Goal: Task Accomplishment & Management: Use online tool/utility

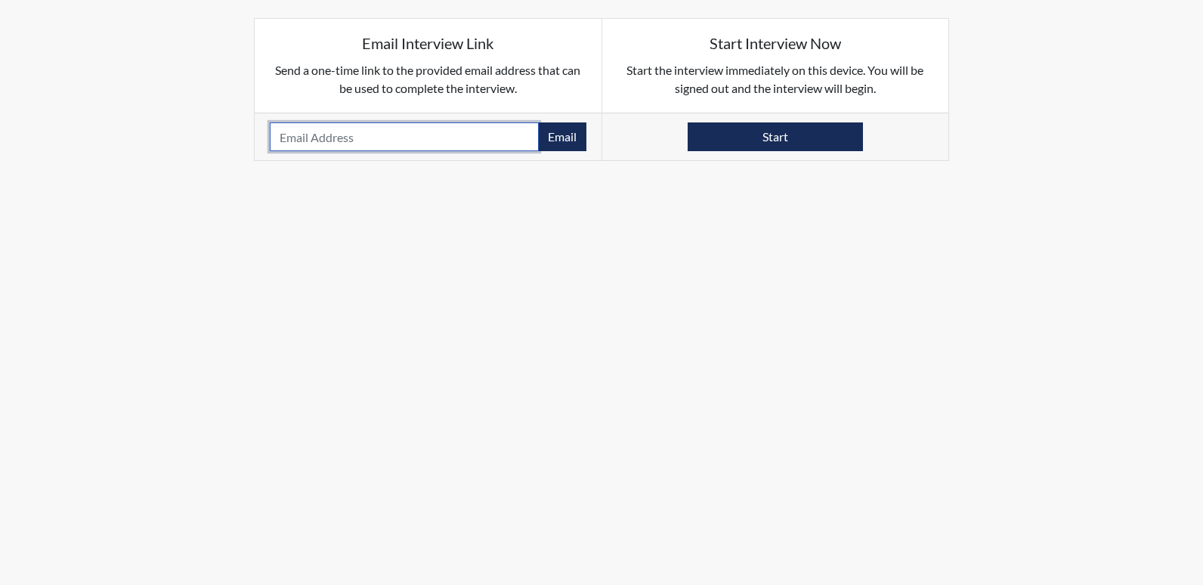
click at [431, 137] on input "email" at bounding box center [404, 136] width 269 height 29
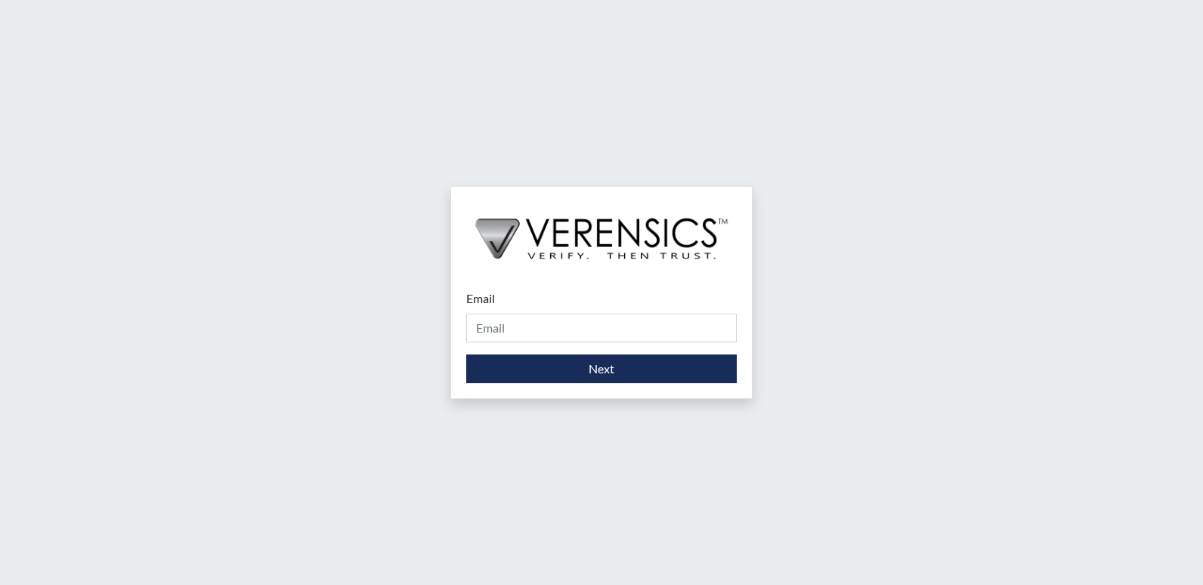
click at [510, 305] on div "Email Please provide your email address." at bounding box center [601, 316] width 271 height 53
click at [503, 321] on input "Email" at bounding box center [601, 328] width 271 height 29
type input "[PERSON_NAME][EMAIL_ADDRESS][PERSON_NAME][DOMAIN_NAME]"
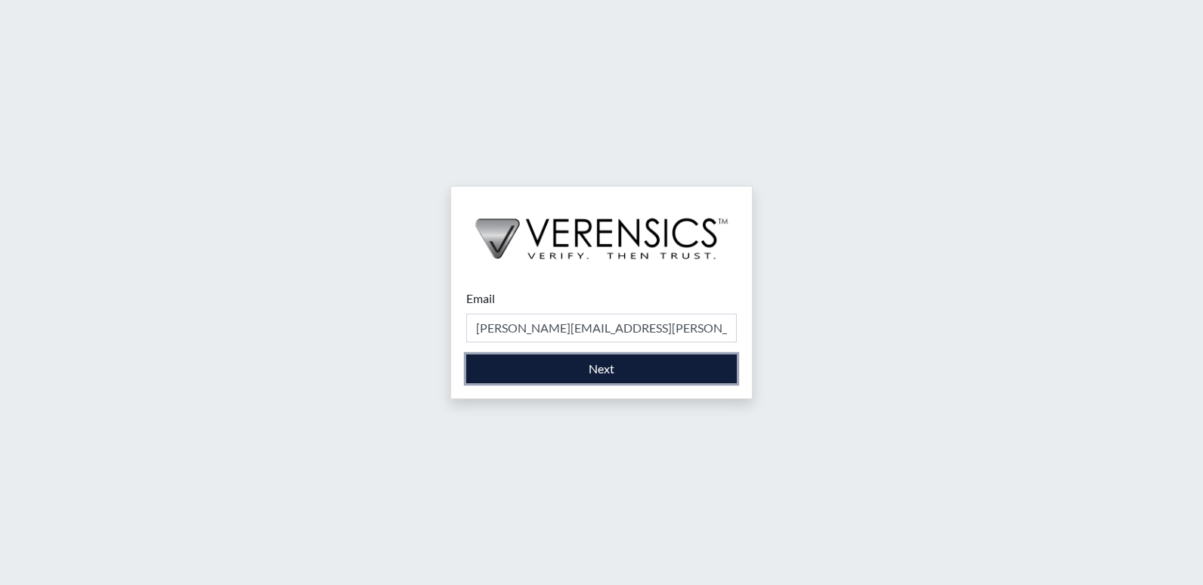
click at [534, 365] on button "Next" at bounding box center [601, 369] width 271 height 29
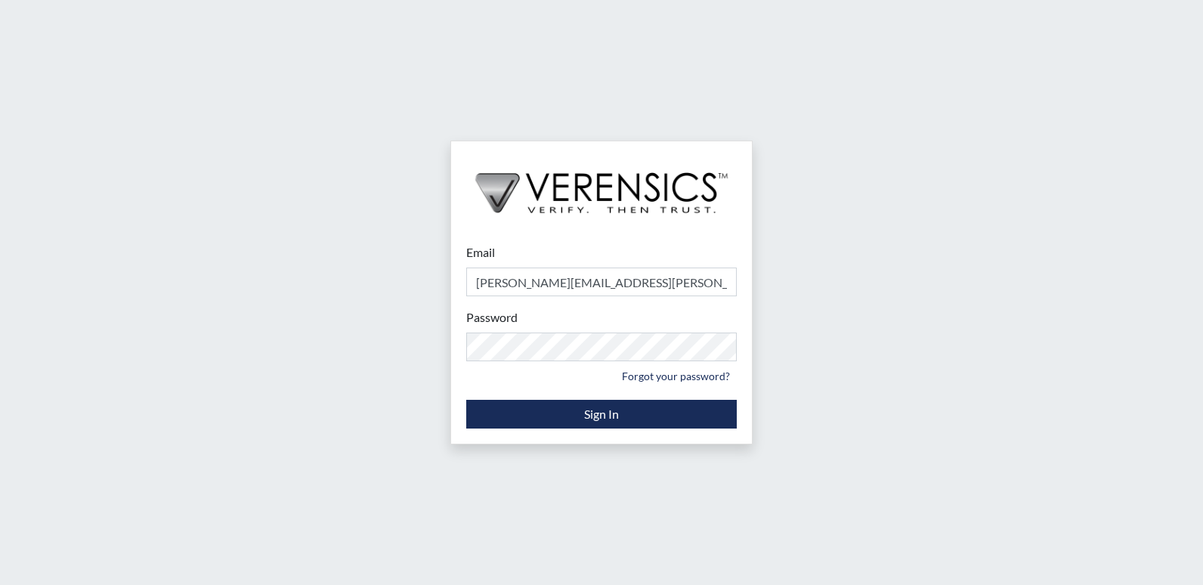
click at [887, 291] on div "Email stacey.walden@gdc.ga.gov Please provide your email address. Password Plea…" at bounding box center [601, 292] width 1203 height 585
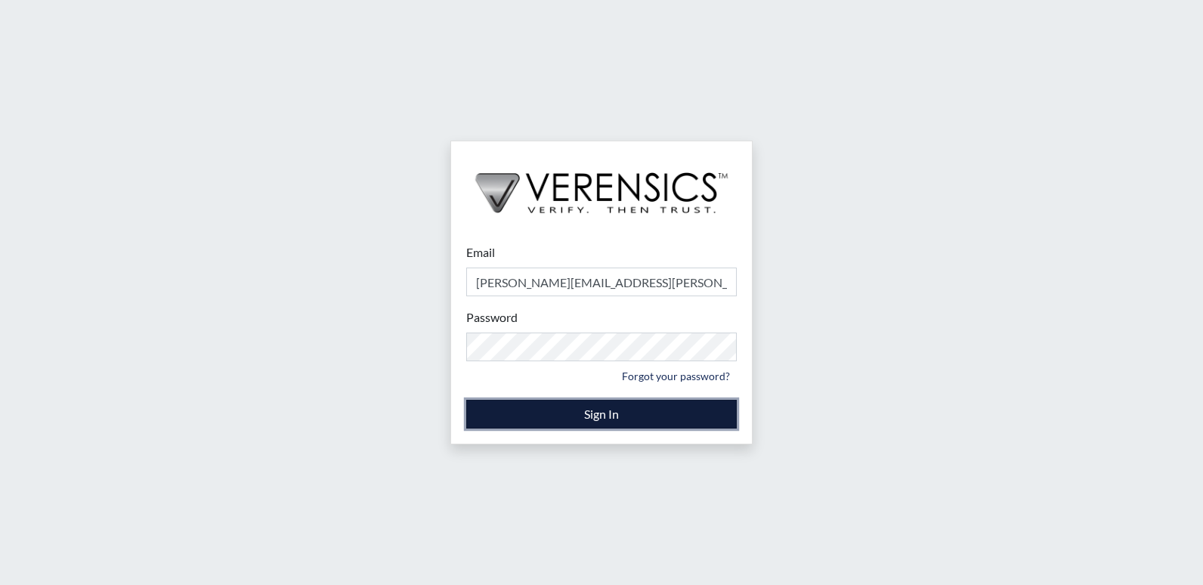
click at [634, 420] on button "Sign In" at bounding box center [601, 414] width 271 height 29
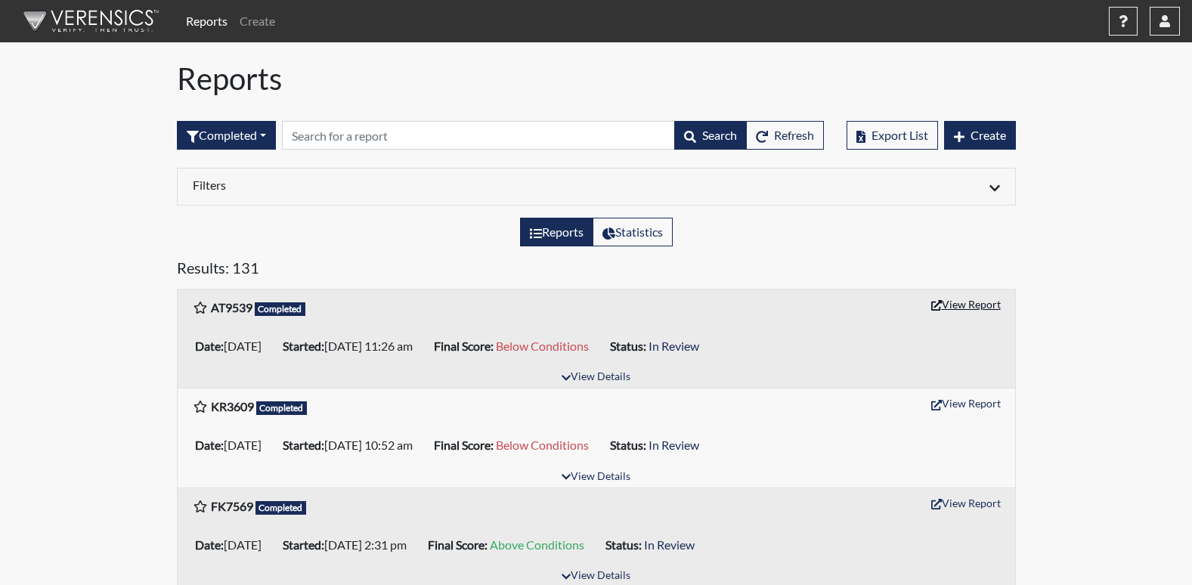
click at [956, 302] on button "View Report" at bounding box center [966, 304] width 83 height 23
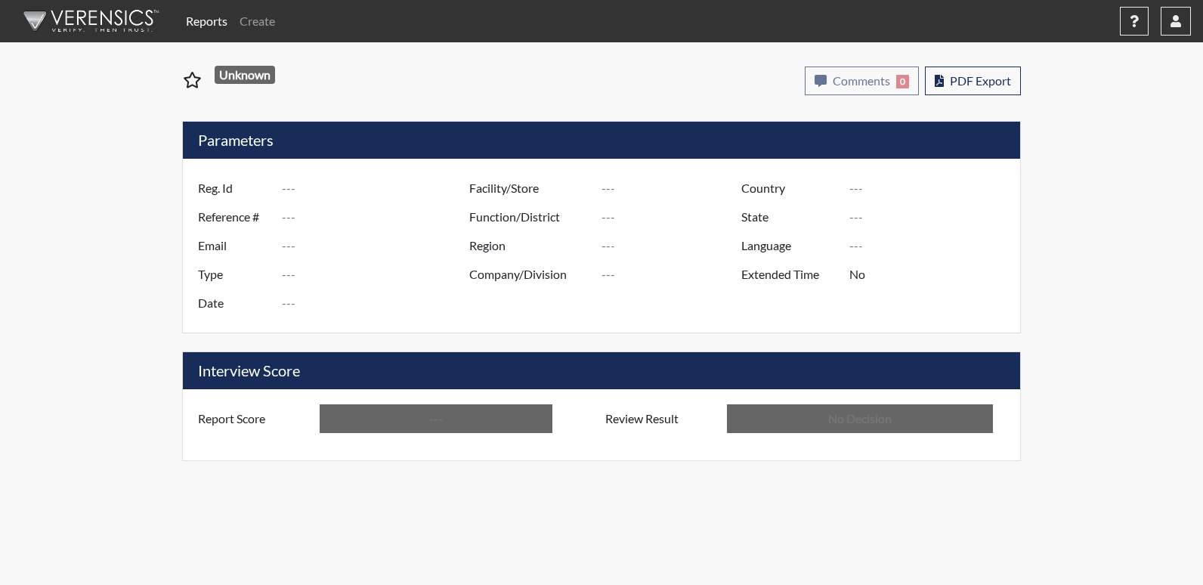
type input "AT9539"
type input "51112"
type input "---"
type input "Corrections Pre-Employment"
type input "[DATE]"
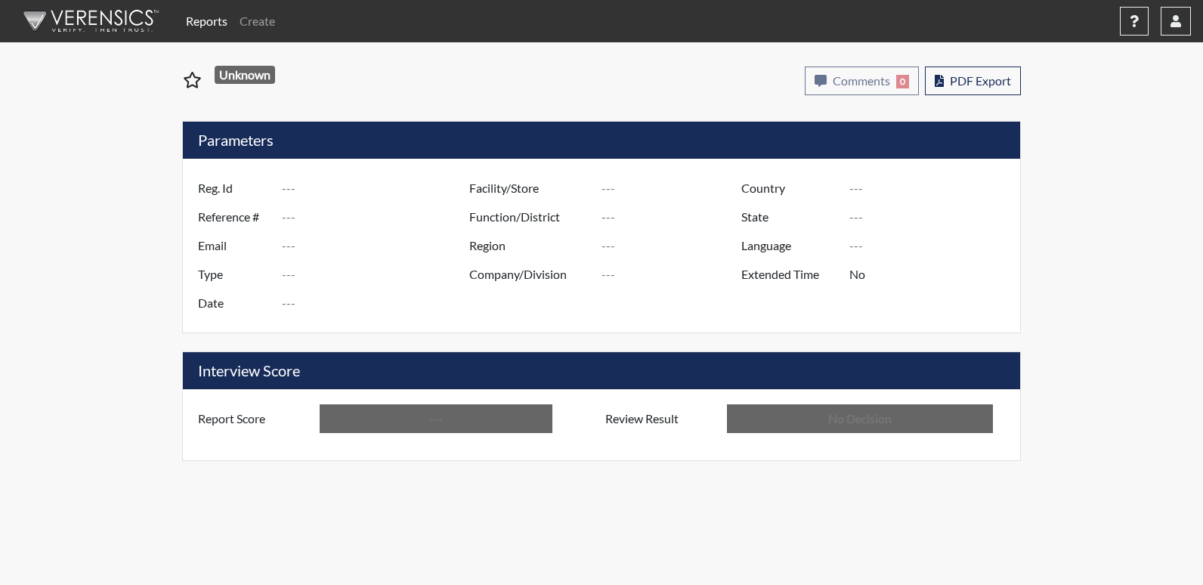
type input "[US_STATE] SP"
type input "[GEOGRAPHIC_DATA]"
type input "[US_STATE]"
type input "English"
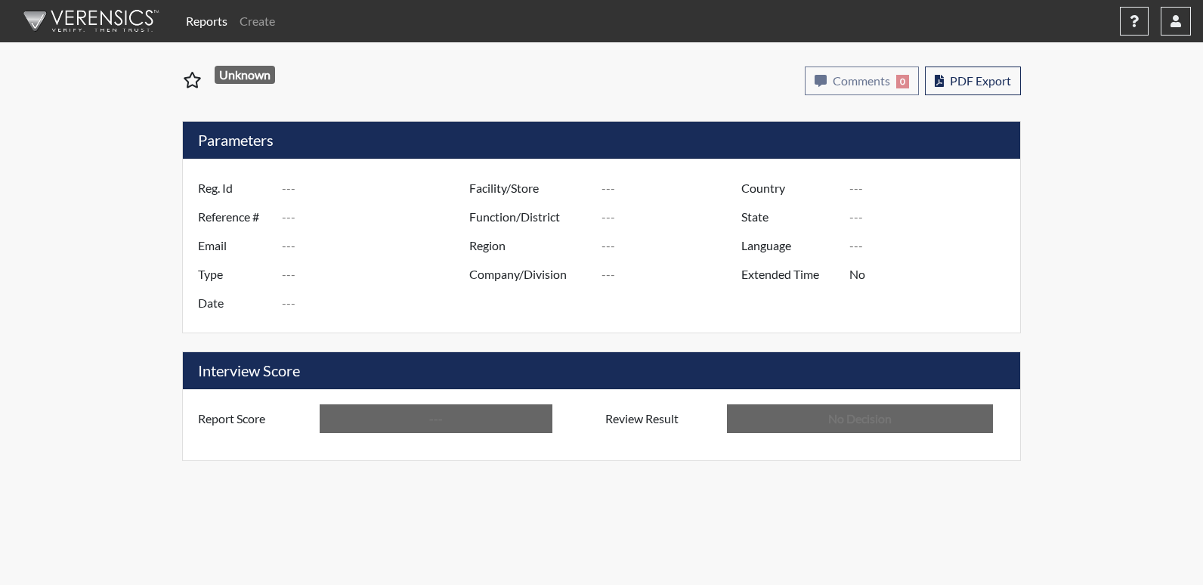
type input "Below Conditions"
type input "In Review"
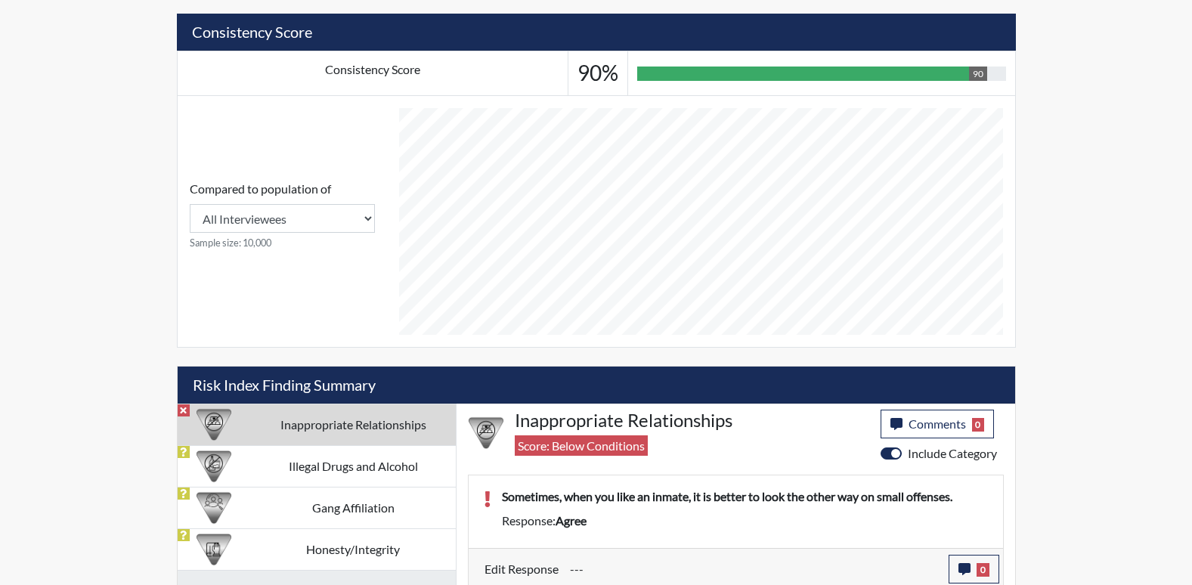
scroll to position [555, 0]
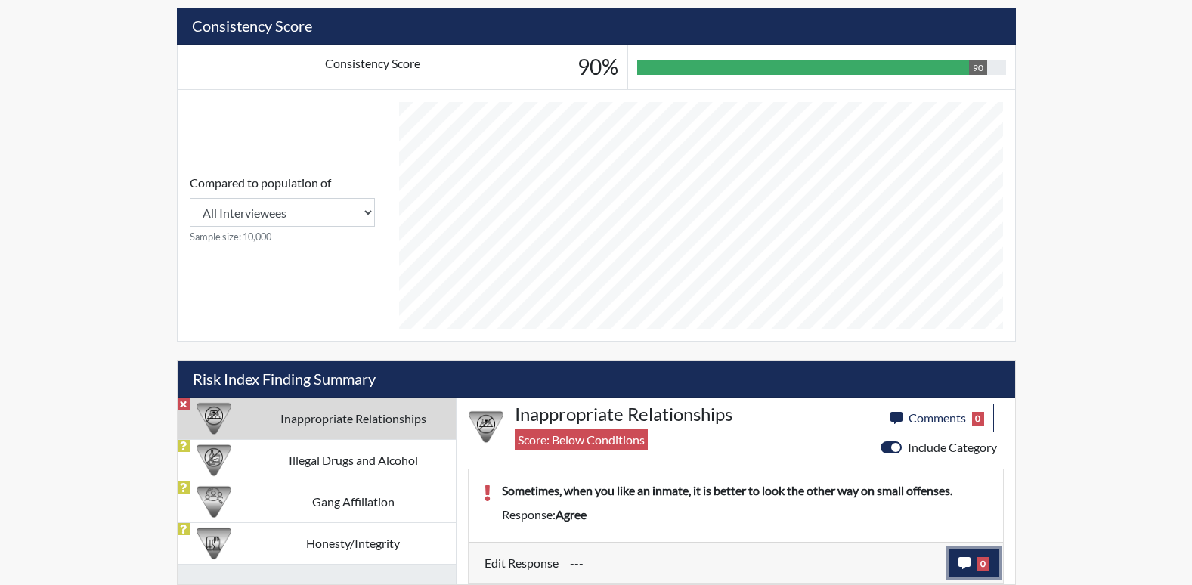
click at [965, 562] on icon "button" at bounding box center [965, 563] width 12 height 12
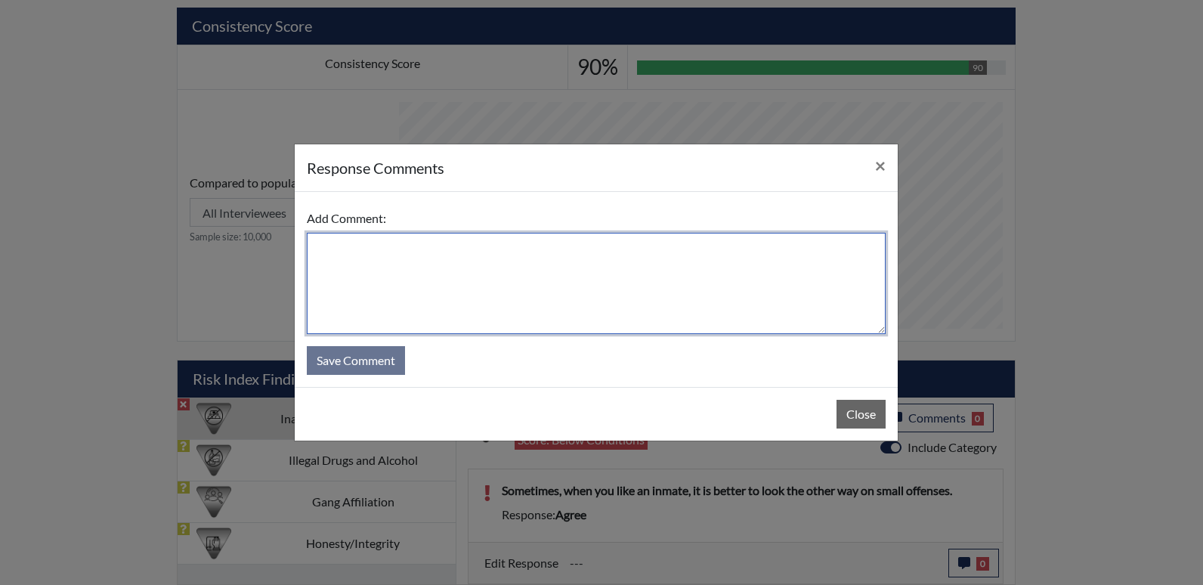
click at [368, 252] on textarea at bounding box center [596, 283] width 579 height 101
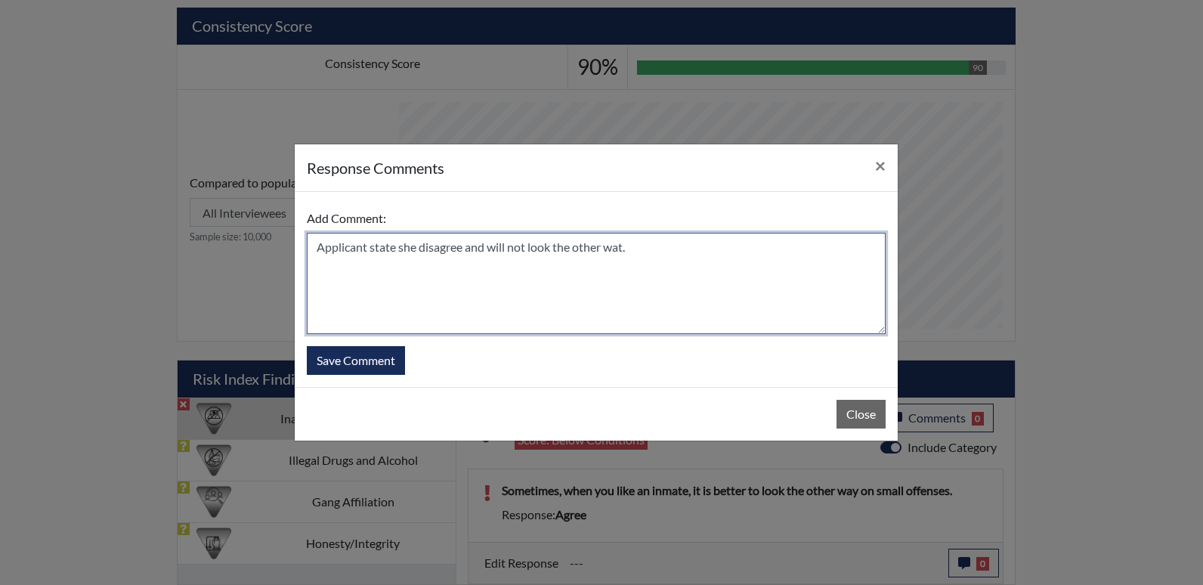
click at [591, 279] on textarea "Applicant state she disagree and will not look the other wat." at bounding box center [596, 283] width 579 height 101
click at [398, 247] on textarea "Applicant state she disagree and will not look the other wat." at bounding box center [596, 283] width 579 height 101
click at [630, 245] on textarea "Applicant stated she disagree and will not look the other wat." at bounding box center [596, 283] width 579 height 101
click at [635, 247] on textarea "Applicant stated she disagree and will not look the other wat." at bounding box center [596, 283] width 579 height 101
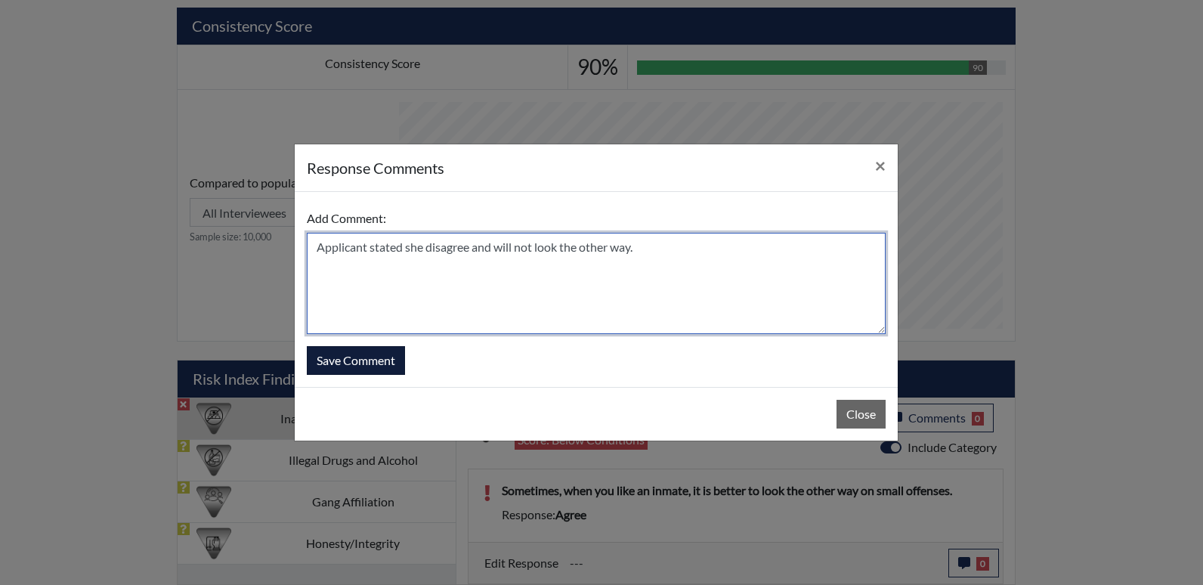
type textarea "Applicant stated she disagree and will not look the other way."
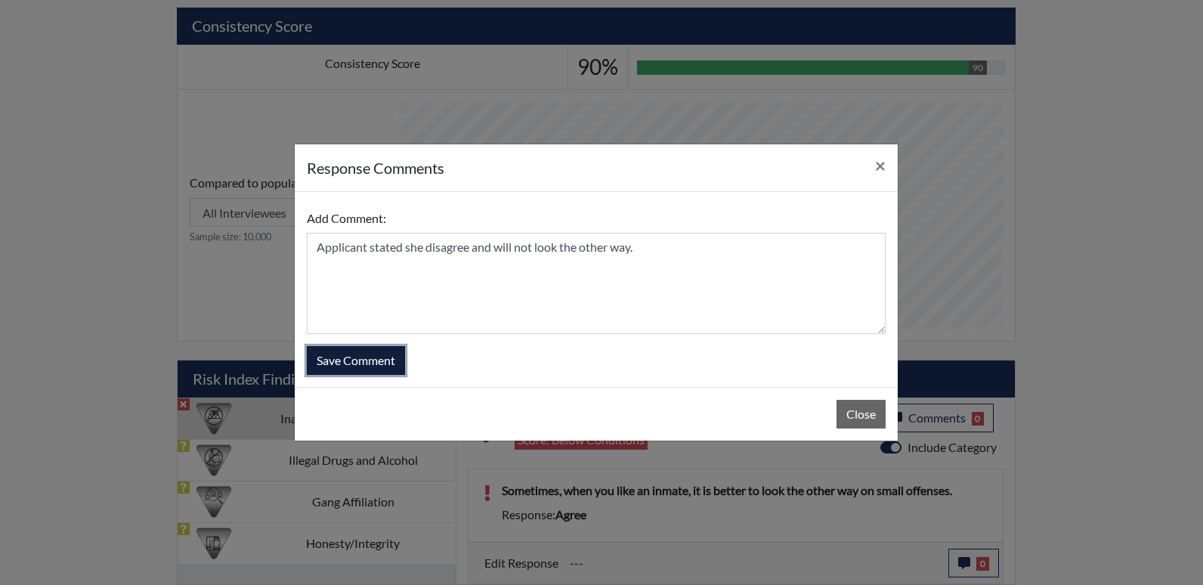
click at [373, 355] on button "Save Comment" at bounding box center [356, 360] width 98 height 29
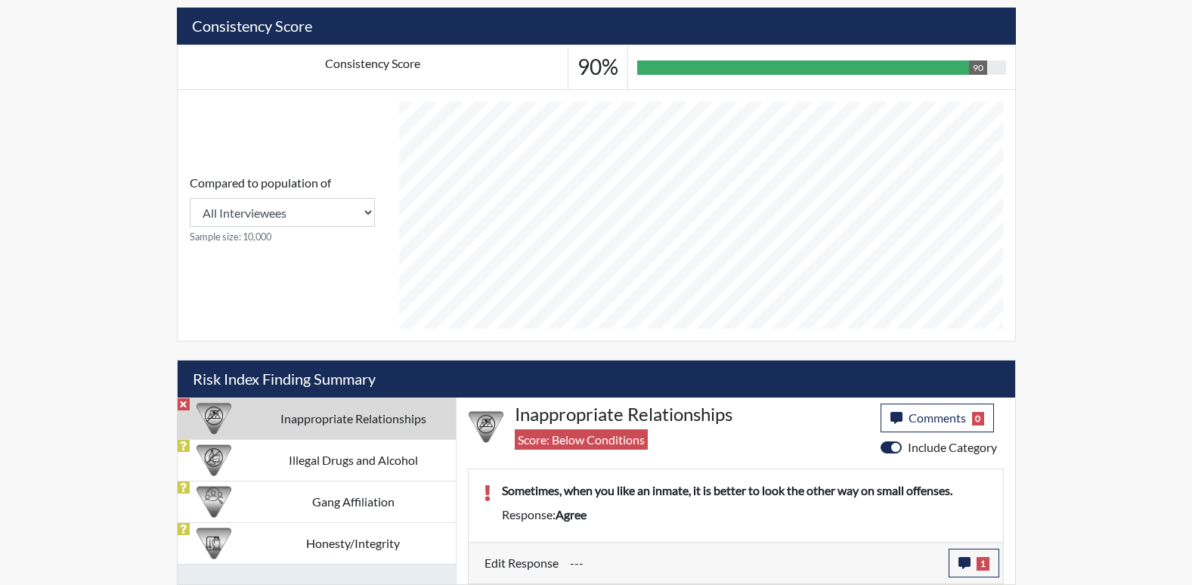
scroll to position [251, 628]
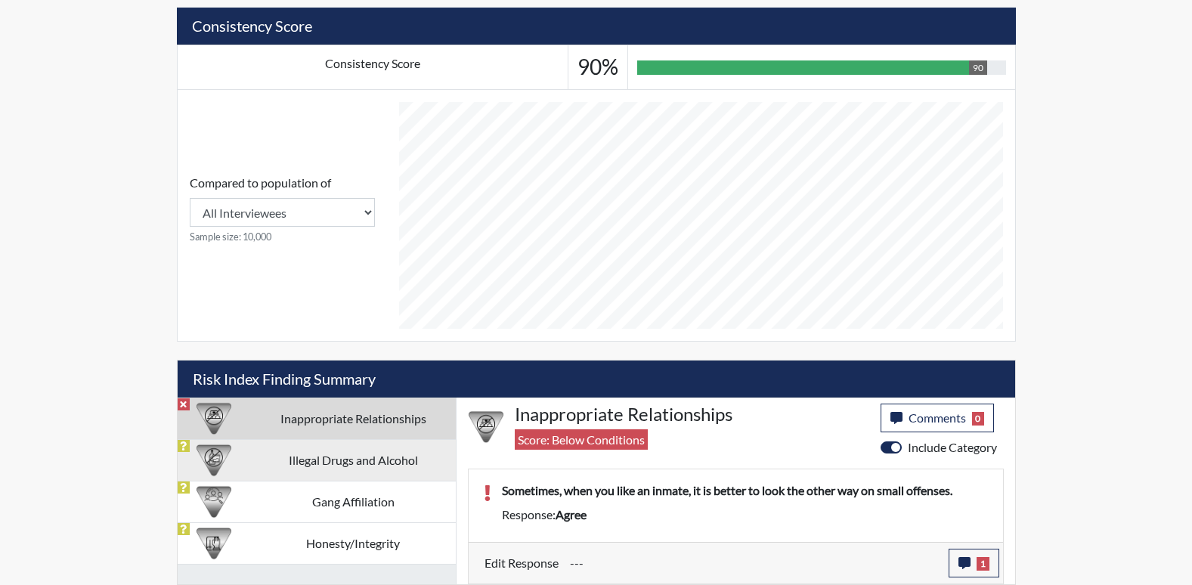
click at [313, 462] on td "Illegal Drugs and Alcohol" at bounding box center [353, 460] width 205 height 42
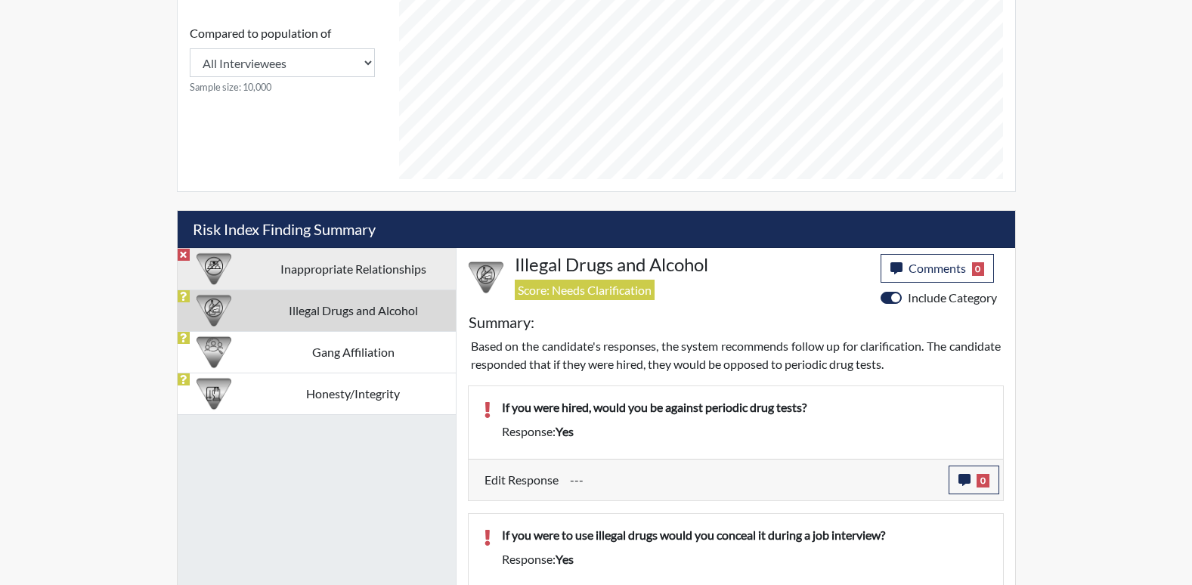
scroll to position [706, 0]
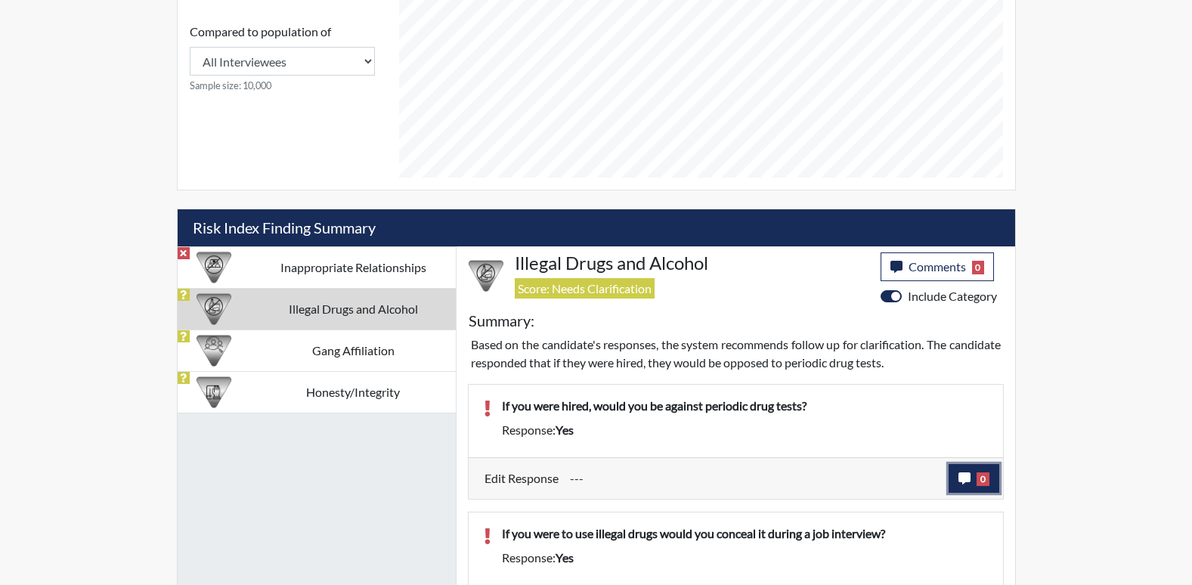
click at [965, 475] on icon "button" at bounding box center [965, 478] width 12 height 12
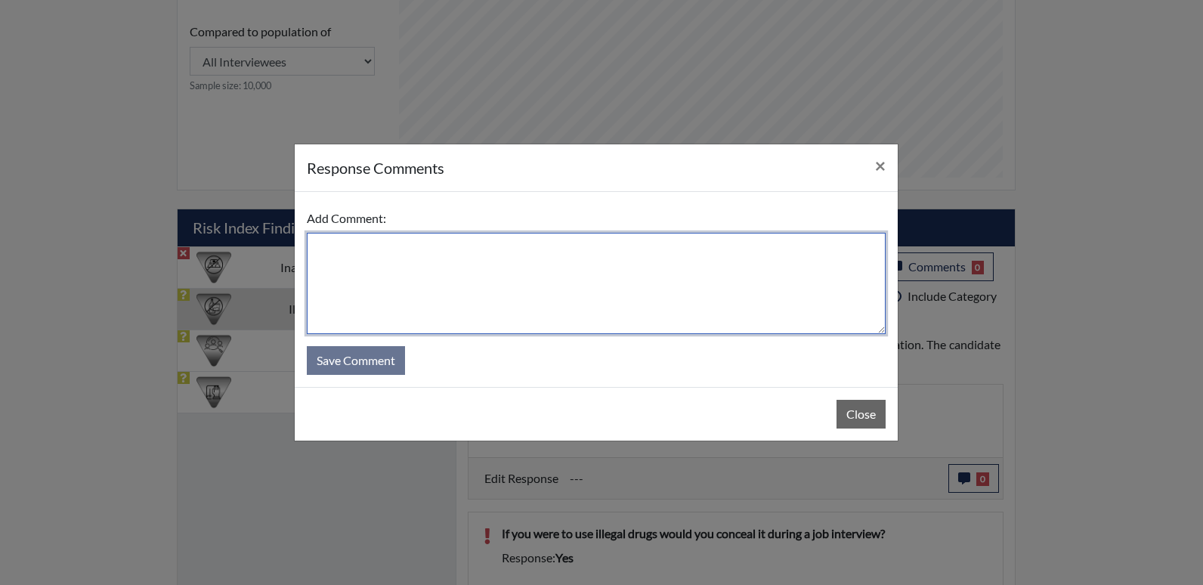
click at [339, 252] on textarea at bounding box center [596, 283] width 579 height 101
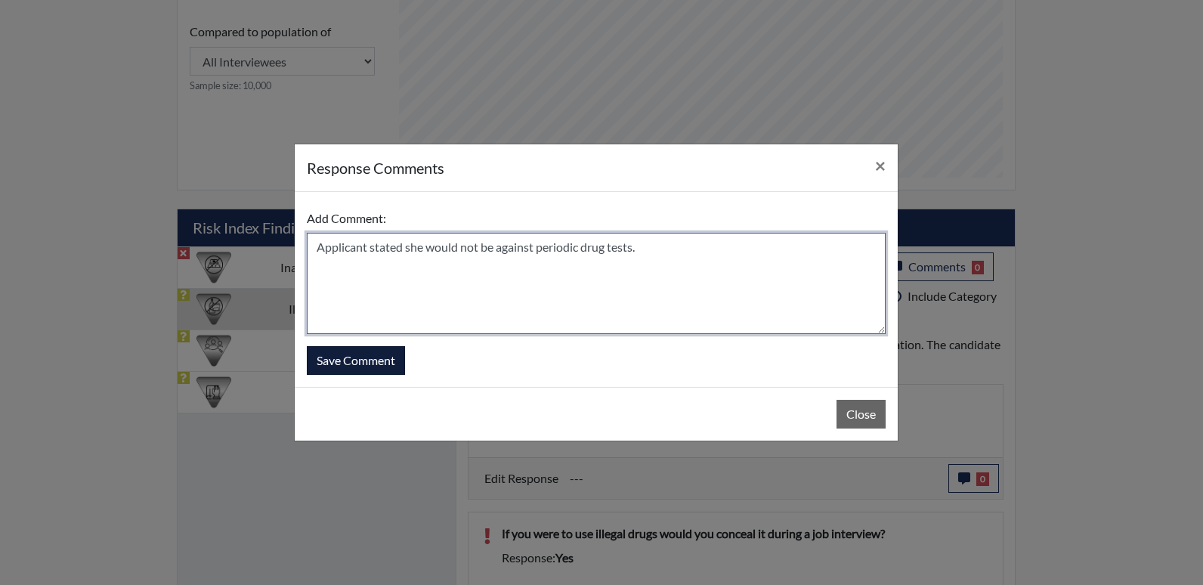
type textarea "Applicant stated she would not be against periodic drug tests."
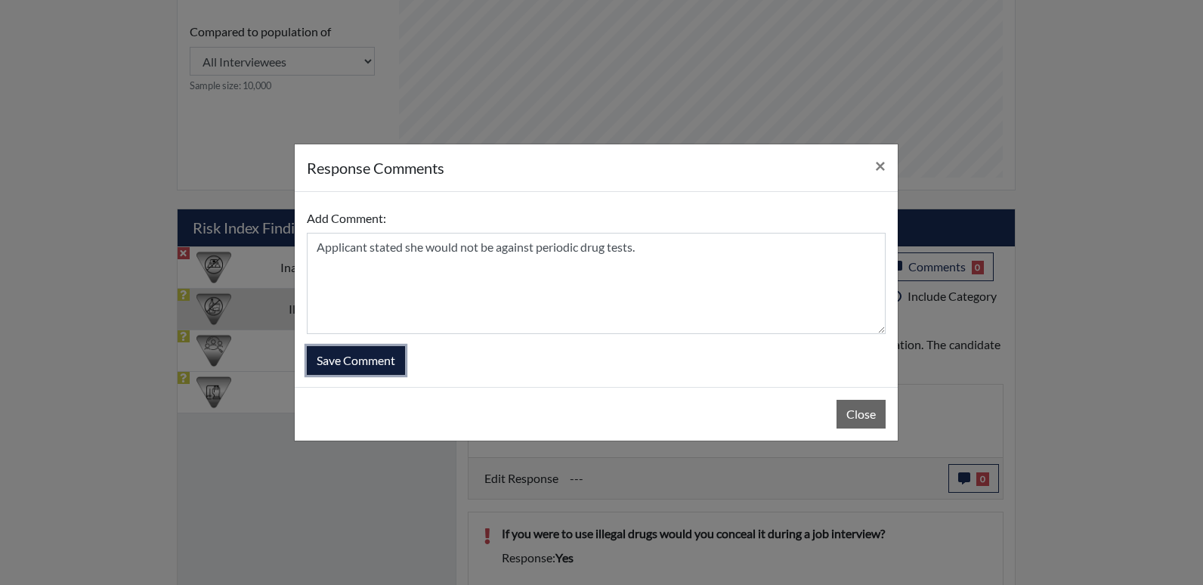
click at [383, 357] on button "Save Comment" at bounding box center [356, 360] width 98 height 29
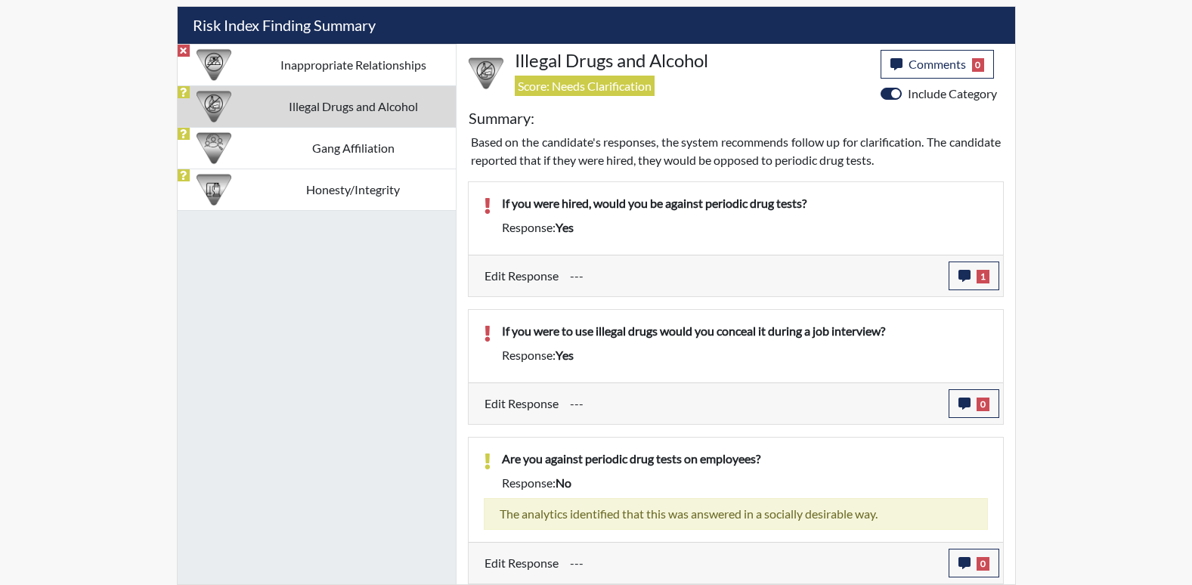
scroll to position [251, 628]
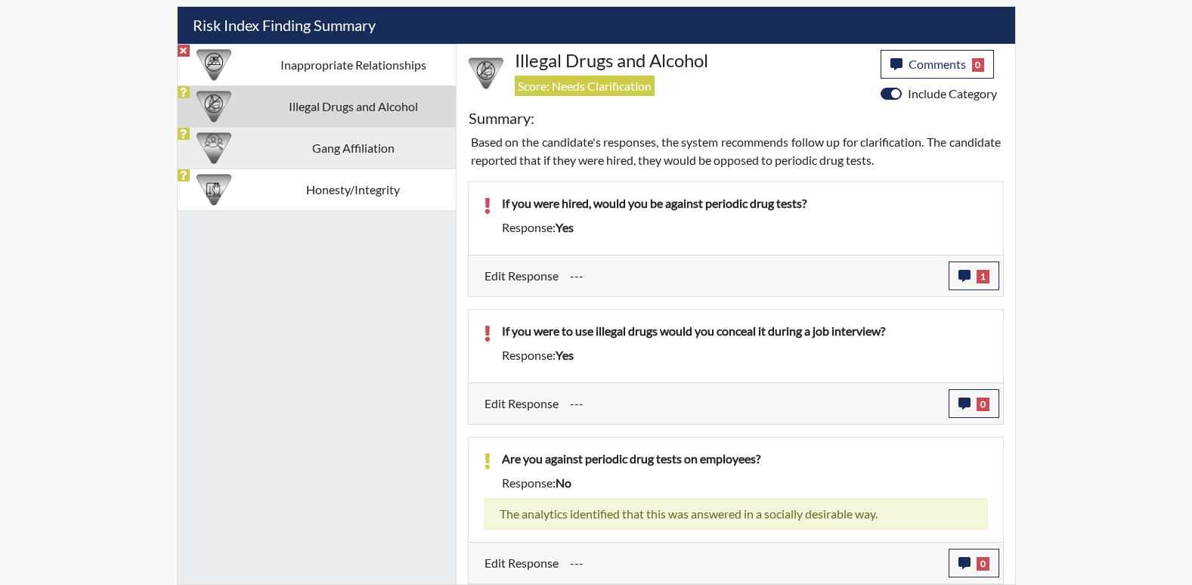
click at [376, 150] on td "Gang Affiliation" at bounding box center [353, 148] width 205 height 42
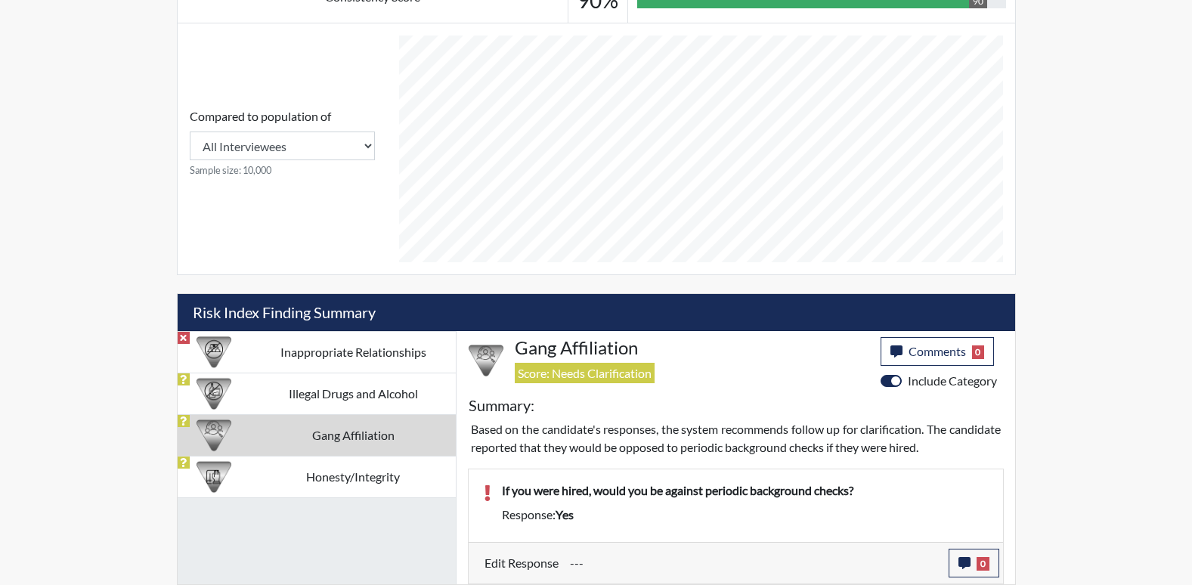
scroll to position [621, 0]
click at [965, 559] on icon "button" at bounding box center [965, 563] width 12 height 12
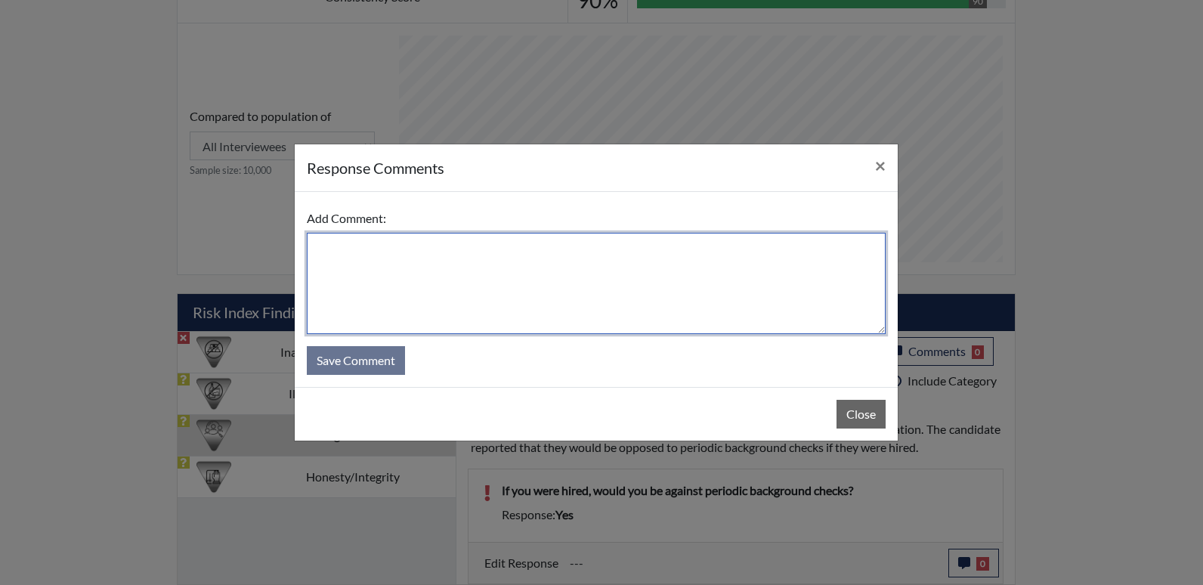
click at [342, 255] on textarea at bounding box center [596, 283] width 579 height 101
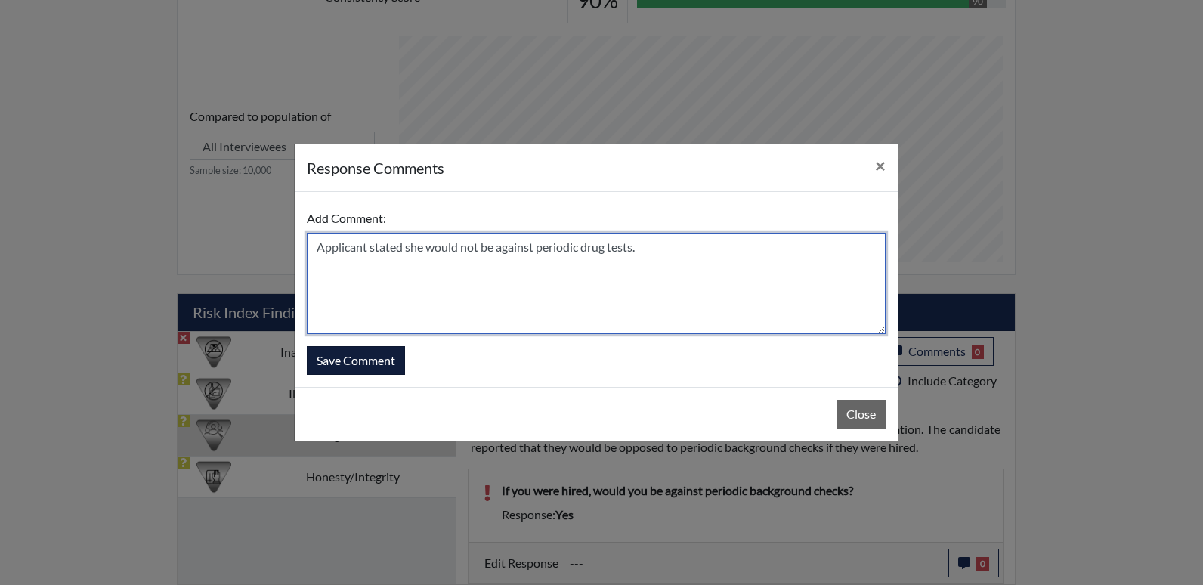
type textarea "Applicant stated she would not be against periodic drug tests."
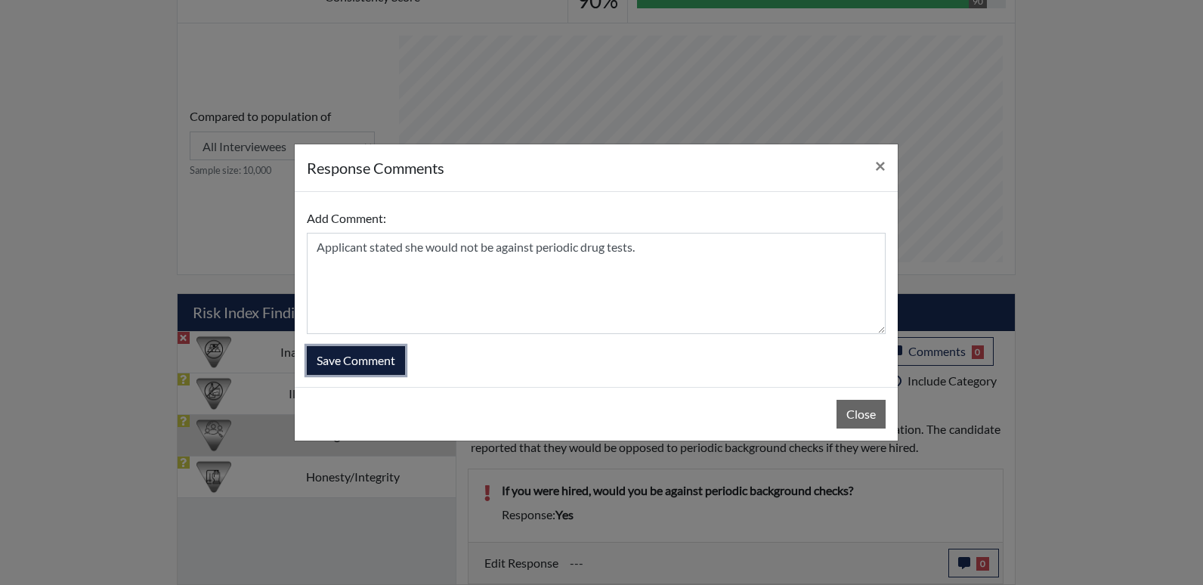
click at [341, 359] on button "Save Comment" at bounding box center [356, 360] width 98 height 29
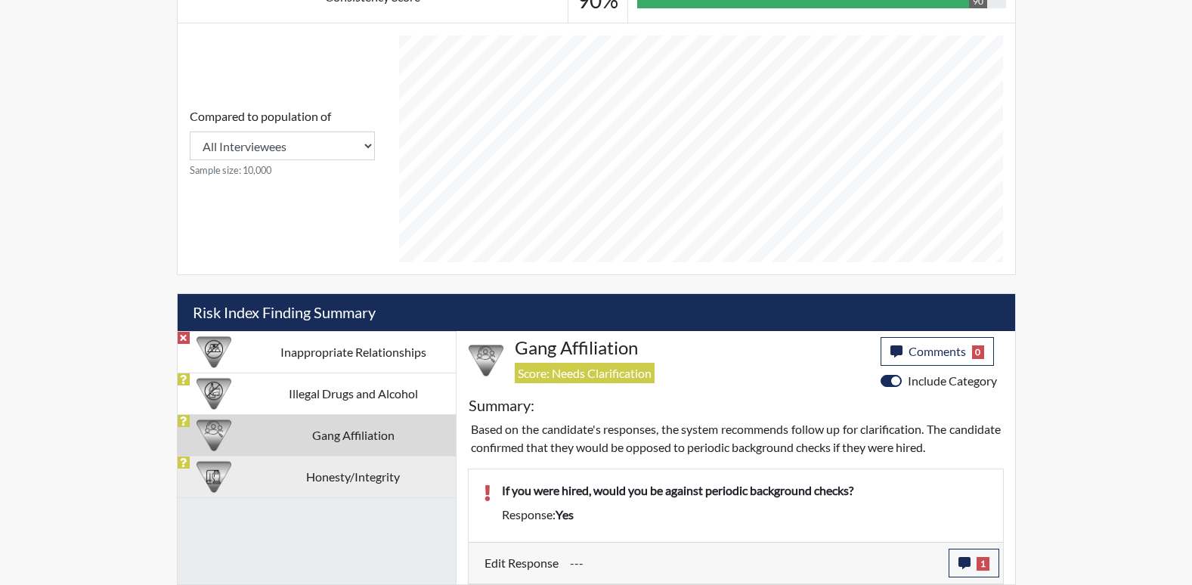
scroll to position [251, 628]
click at [350, 477] on td "Honesty/Integrity" at bounding box center [353, 477] width 205 height 42
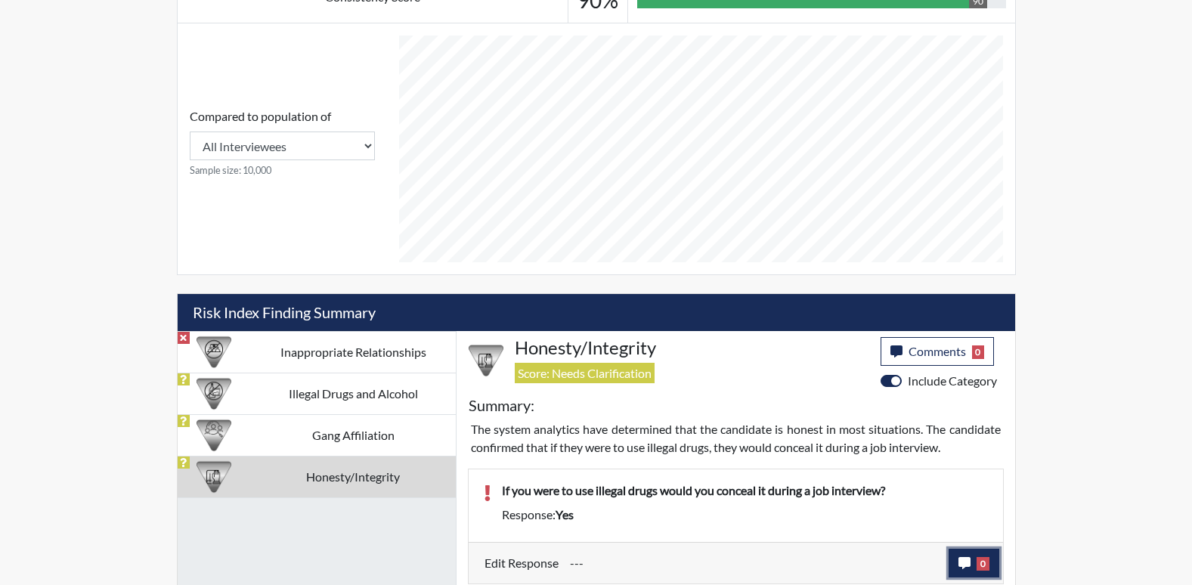
click at [965, 564] on icon "button" at bounding box center [965, 563] width 12 height 12
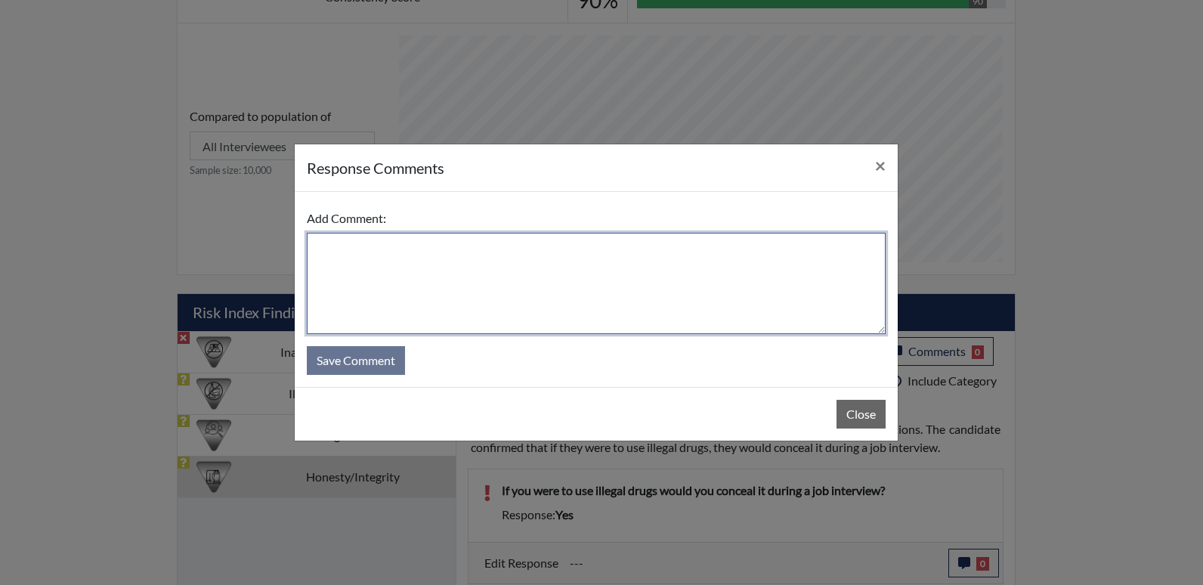
click at [373, 283] on textarea at bounding box center [596, 283] width 579 height 101
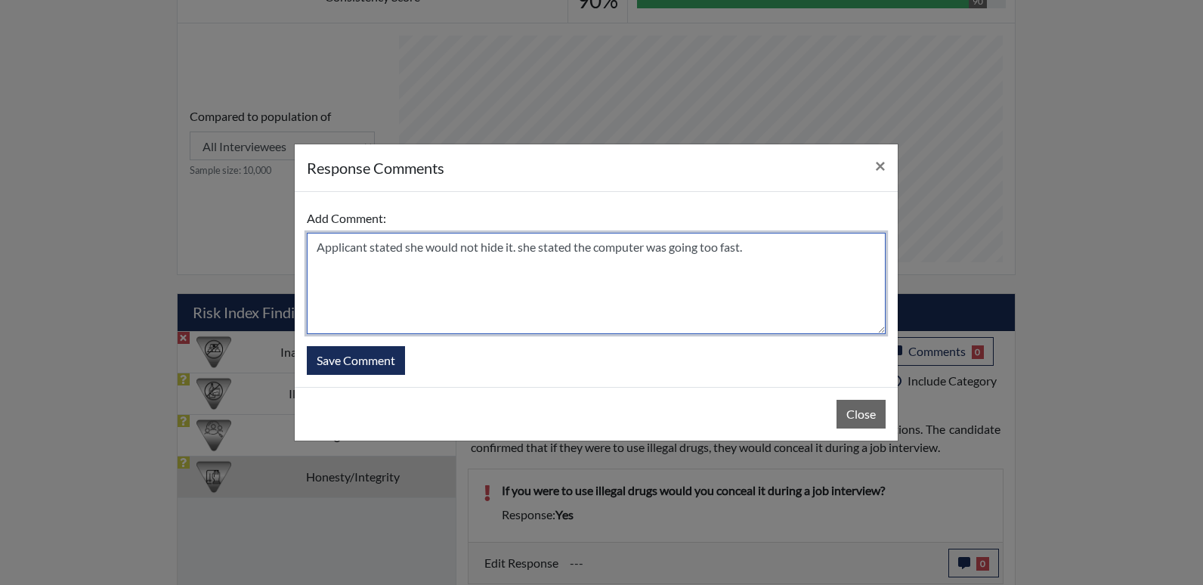
click at [525, 248] on textarea "Applicant stated she would not hide it. she stated the computer was going too f…" at bounding box center [596, 283] width 579 height 101
type textarea "Applicant stated she would not hide it. She stated the computer was going too f…"
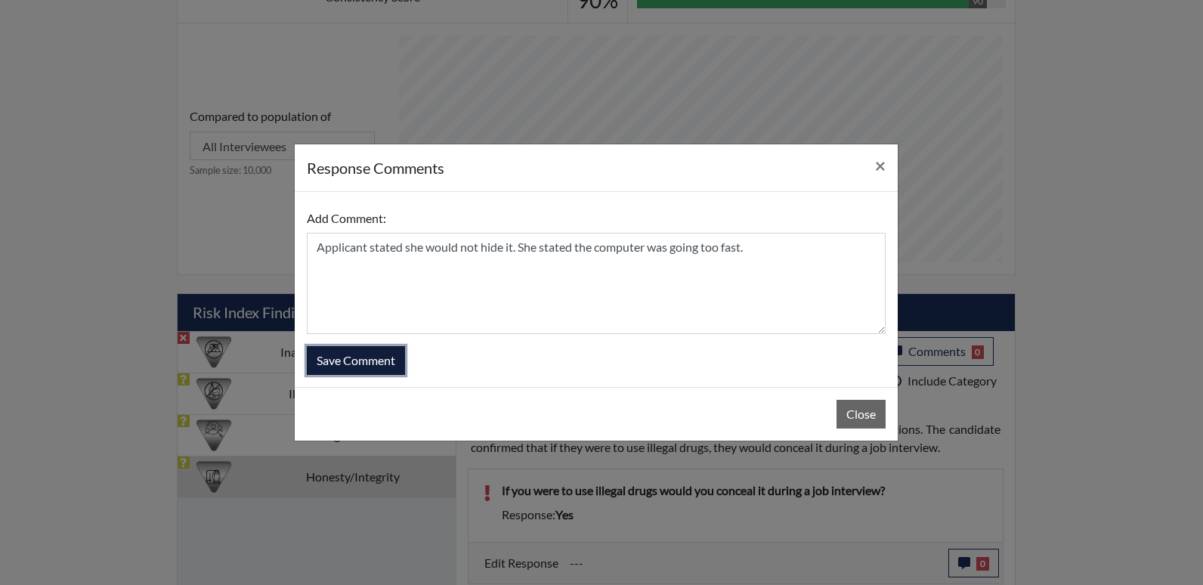
click at [371, 361] on button "Save Comment" at bounding box center [356, 360] width 98 height 29
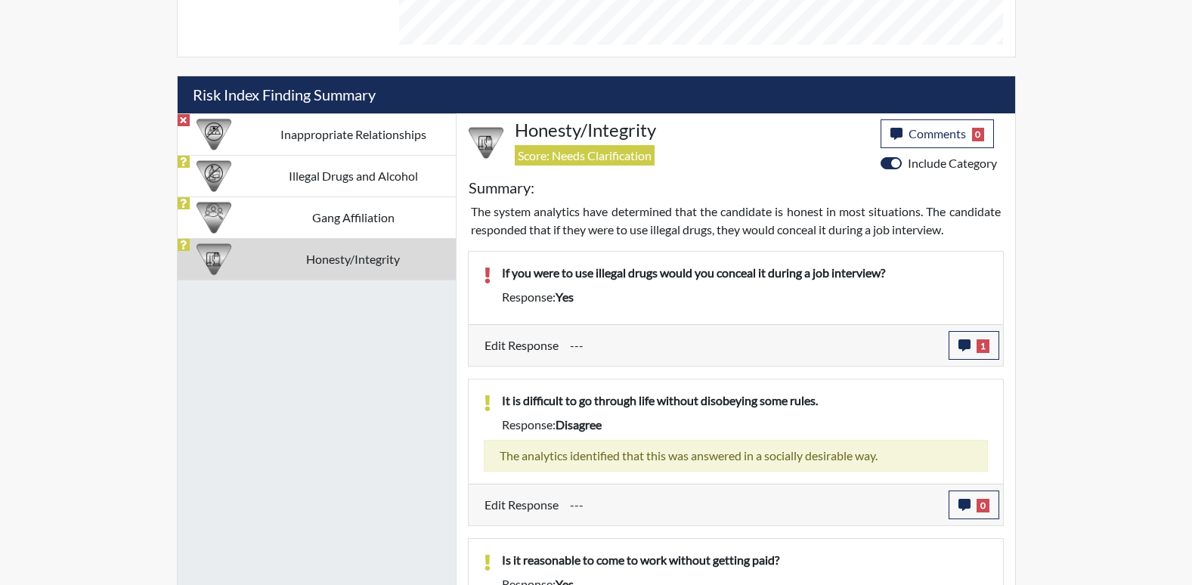
scroll to position [748, 0]
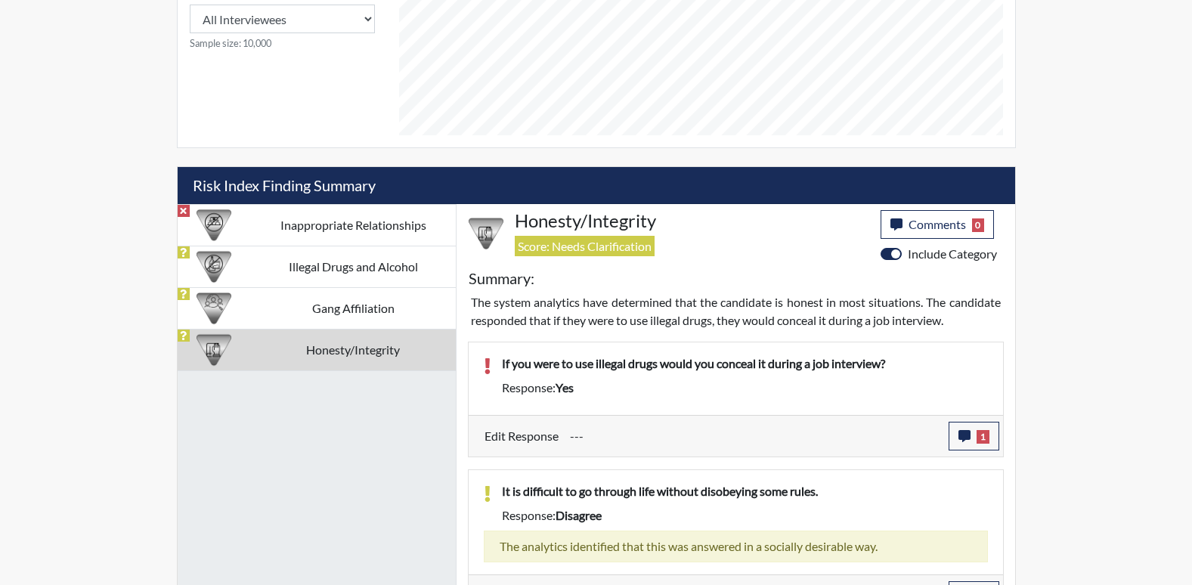
click at [398, 348] on td "Honesty/Integrity" at bounding box center [353, 350] width 205 height 42
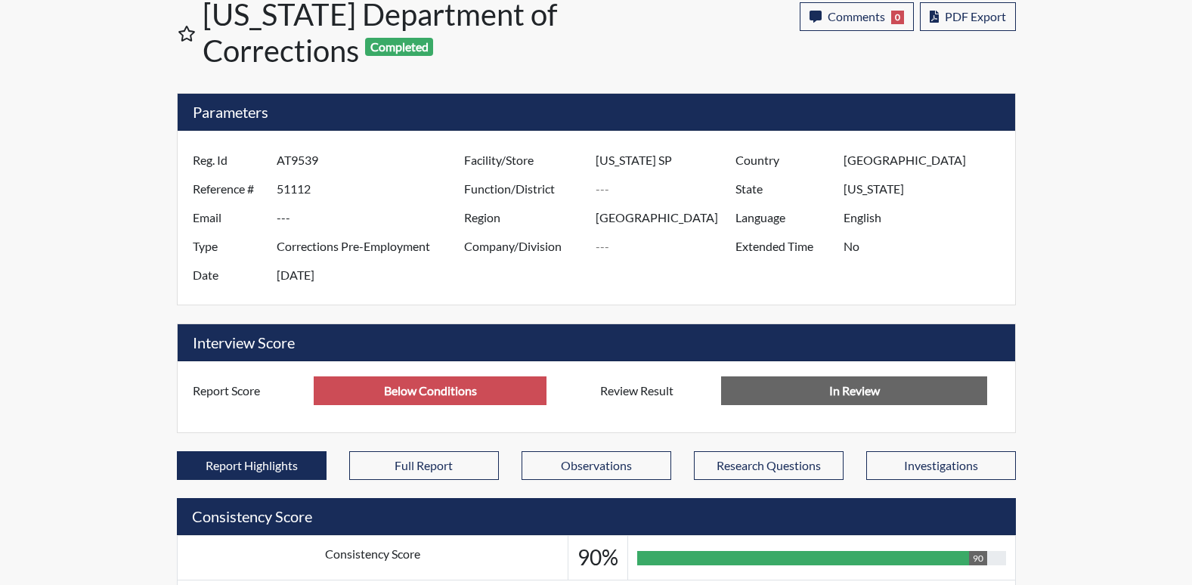
scroll to position [0, 0]
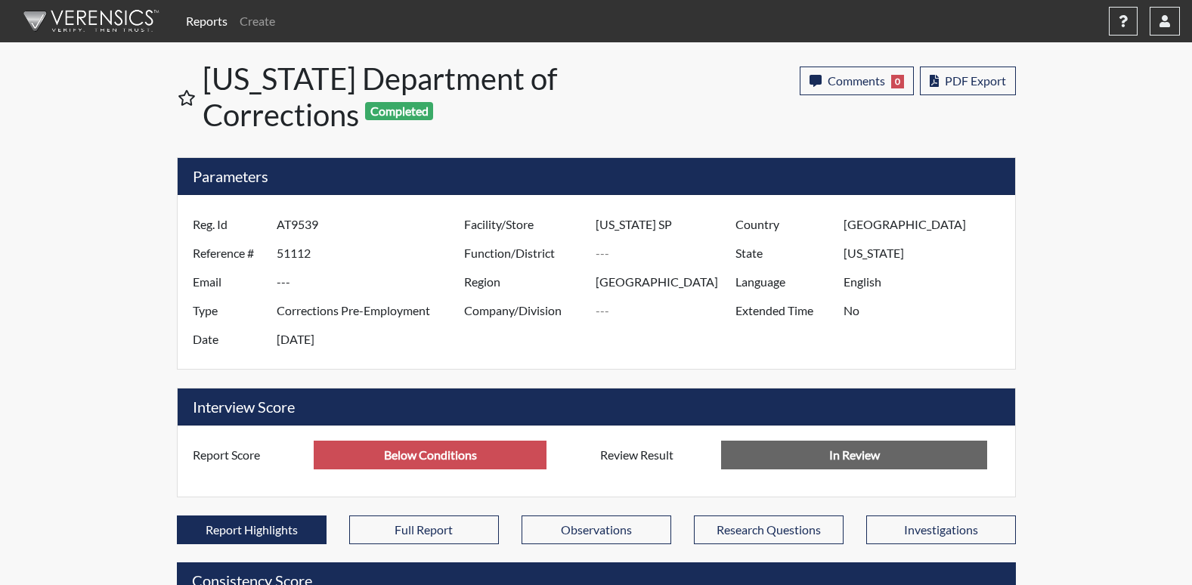
drag, startPoint x: 277, startPoint y: 218, endPoint x: 338, endPoint y: 217, distance: 60.5
click at [338, 217] on input "AT9539" at bounding box center [372, 224] width 191 height 29
drag, startPoint x: 338, startPoint y: 217, endPoint x: 305, endPoint y: 215, distance: 32.5
